Goal: Check status: Check status

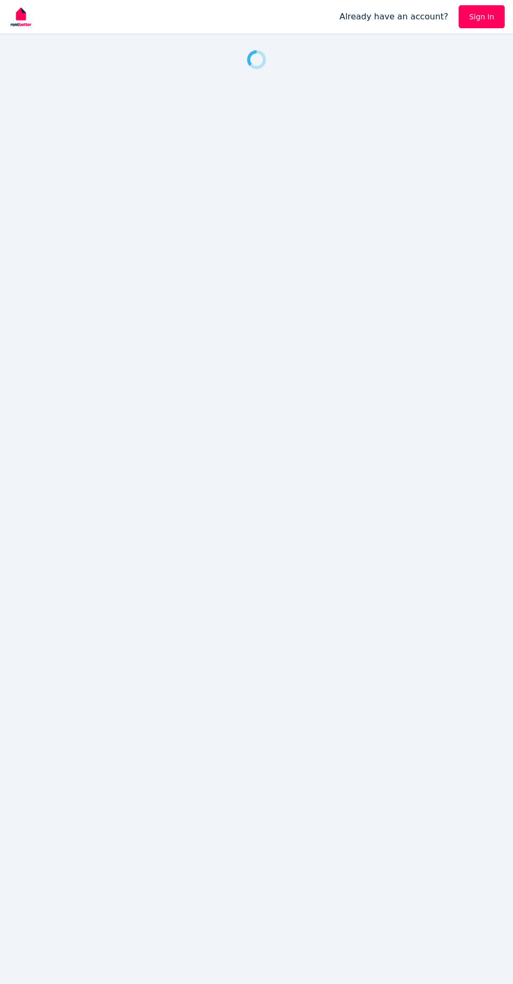
click at [490, 21] on link "Sign In" at bounding box center [482, 16] width 46 height 23
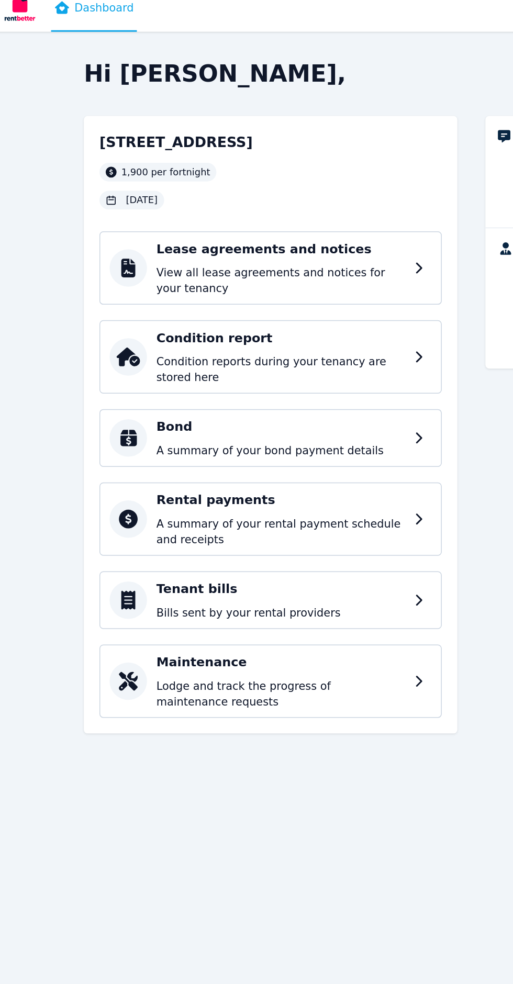
click at [246, 355] on div "Rental payments A summary of your rental payment schedule and receipts" at bounding box center [196, 361] width 167 height 38
